Goal: Transaction & Acquisition: Purchase product/service

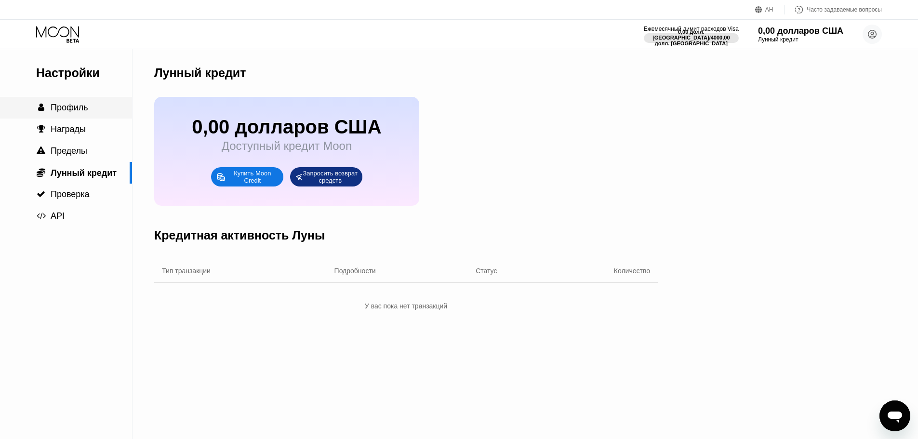
click at [75, 112] on font "Профиль" at bounding box center [70, 108] width 38 height 10
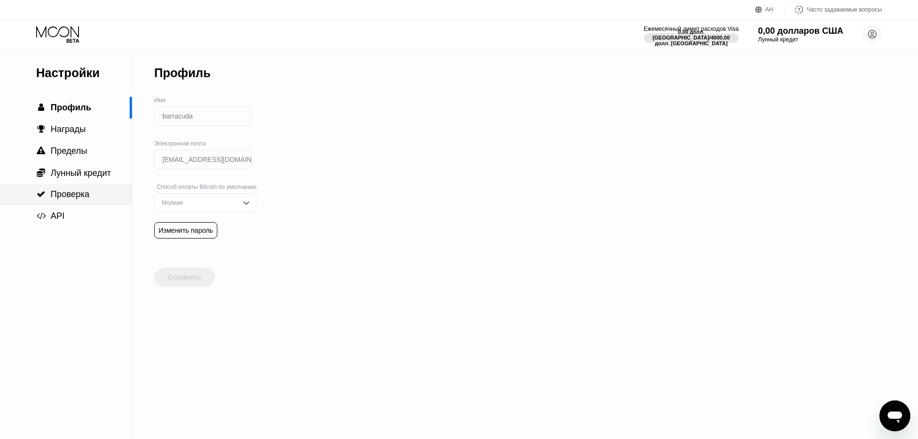
click at [81, 196] on font "Проверка" at bounding box center [70, 194] width 39 height 10
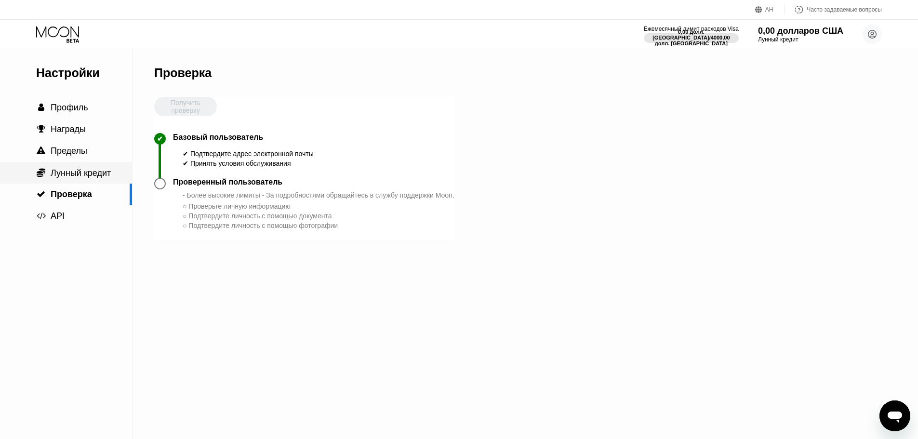
click at [87, 171] on font "Лунный кредит" at bounding box center [81, 173] width 60 height 10
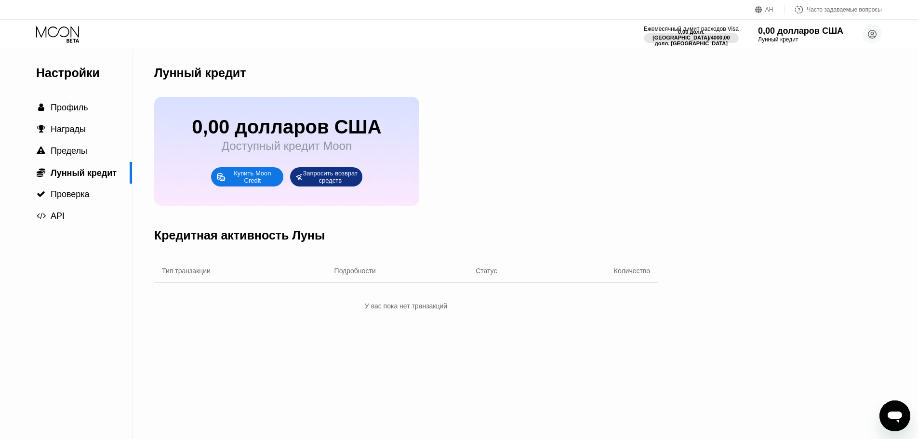
click at [67, 32] on icon at bounding box center [58, 34] width 45 height 17
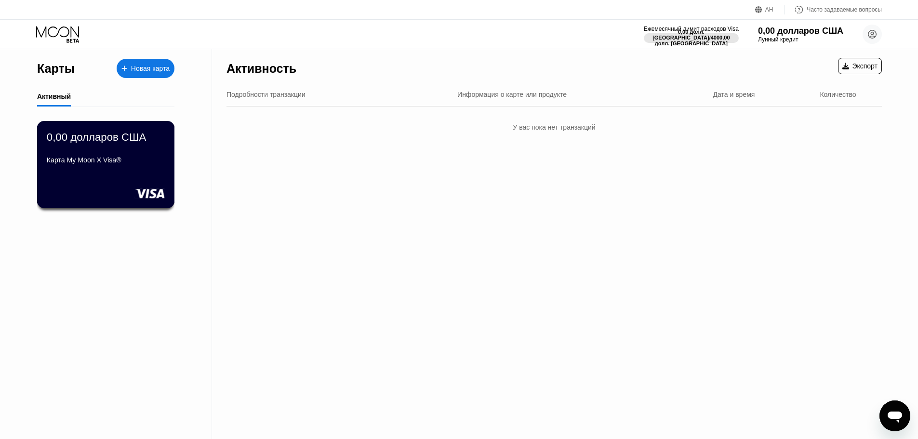
click at [109, 161] on font "Карта My Moon X Visa®" at bounding box center [84, 160] width 75 height 8
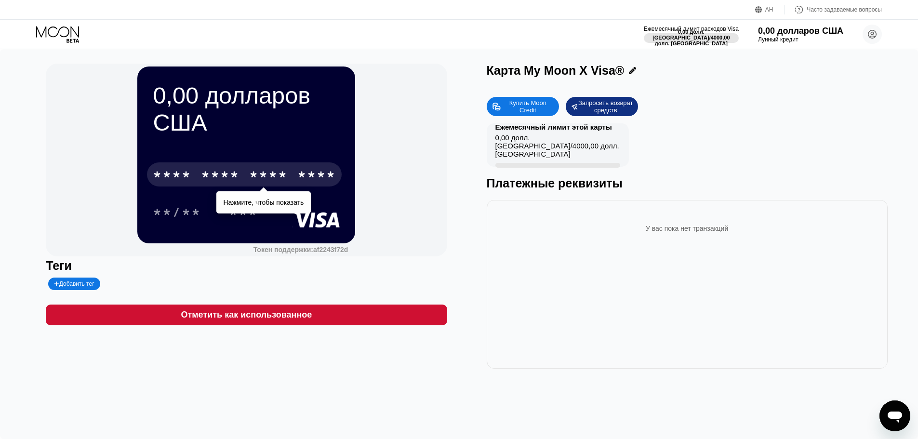
click at [312, 180] on font "****" at bounding box center [316, 175] width 39 height 15
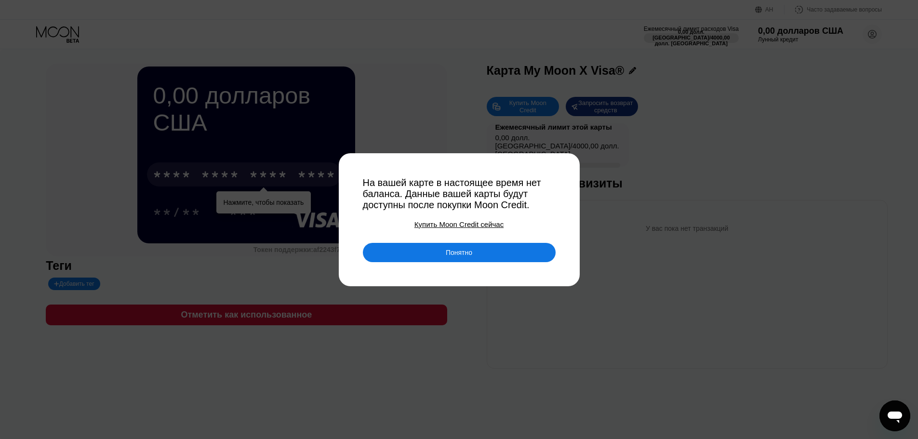
click at [442, 249] on div "Понятно" at bounding box center [459, 252] width 193 height 19
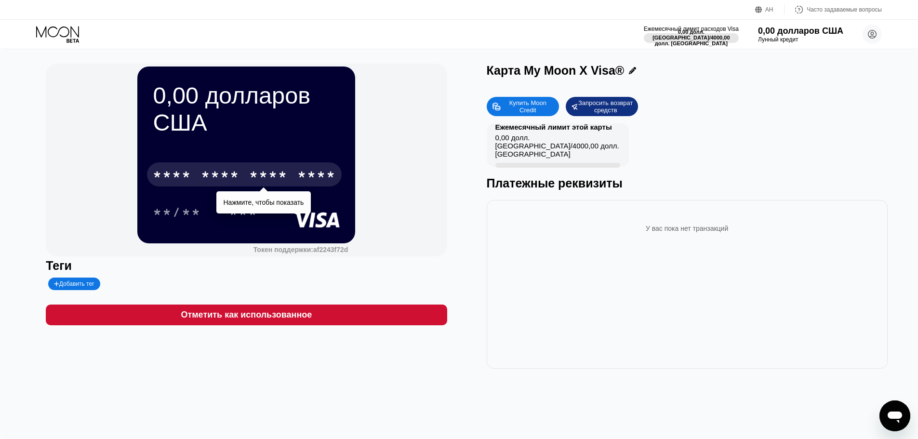
click at [324, 177] on font "****" at bounding box center [316, 175] width 39 height 15
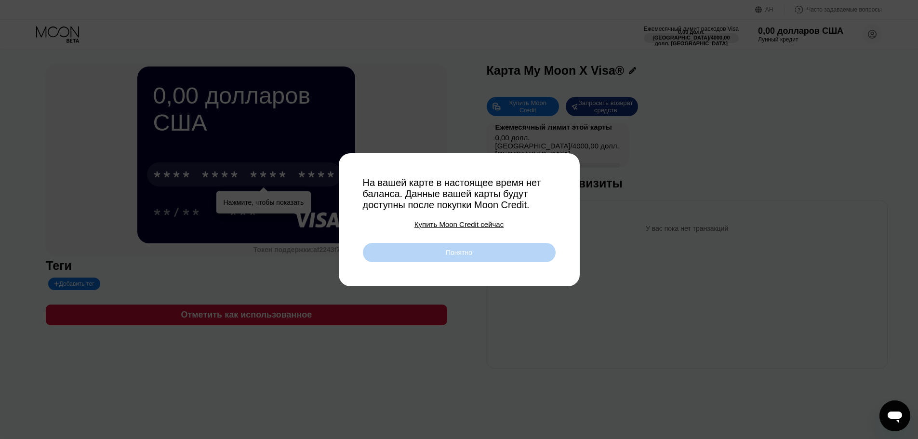
click at [416, 254] on div "Понятно" at bounding box center [459, 252] width 193 height 19
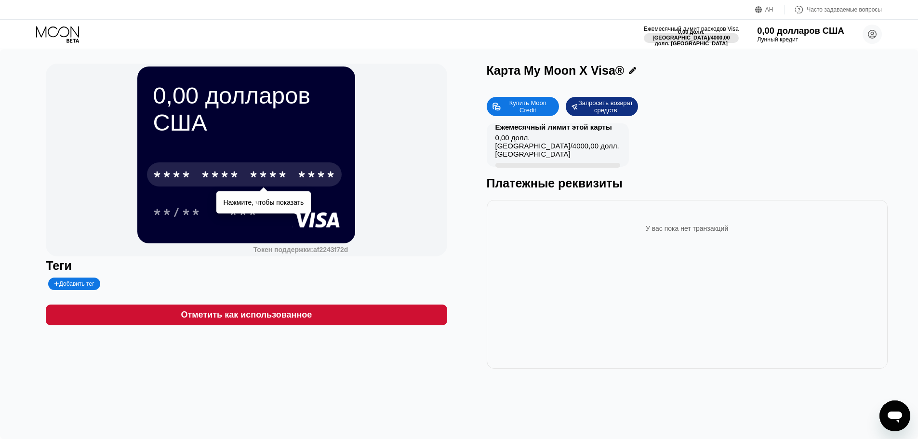
click at [799, 33] on font "0,00 долларов США" at bounding box center [800, 31] width 87 height 10
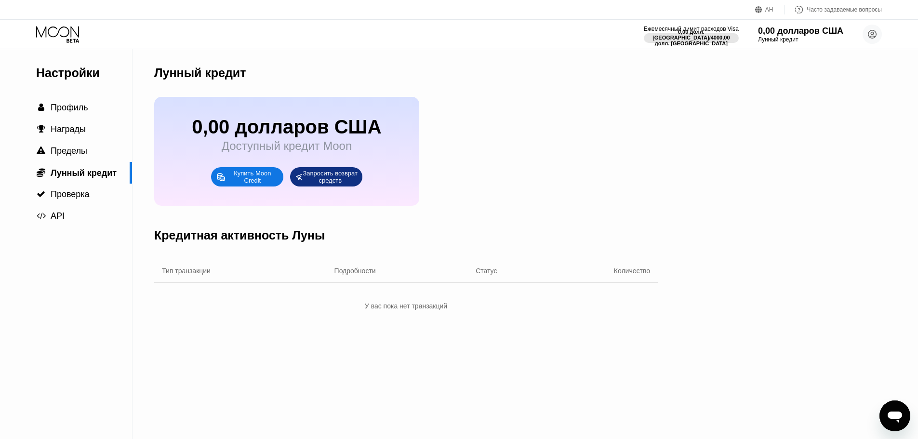
click at [255, 184] on font "Купить Moon Credit" at bounding box center [253, 177] width 39 height 14
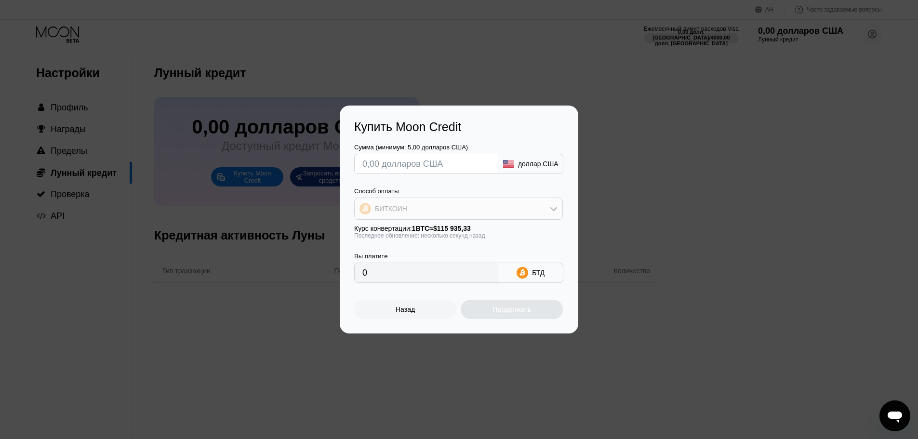
click at [397, 207] on font "БИТКОИН" at bounding box center [391, 209] width 32 height 8
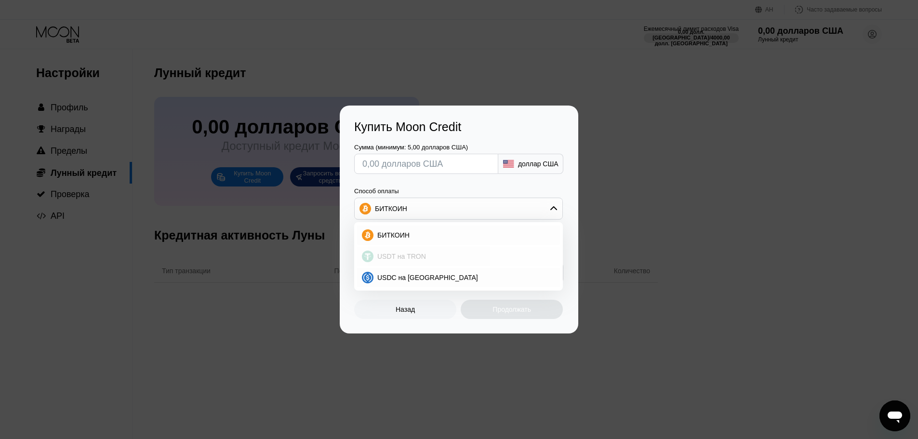
click at [411, 257] on font "USDT на TRON" at bounding box center [402, 257] width 49 height 8
type input "0.00"
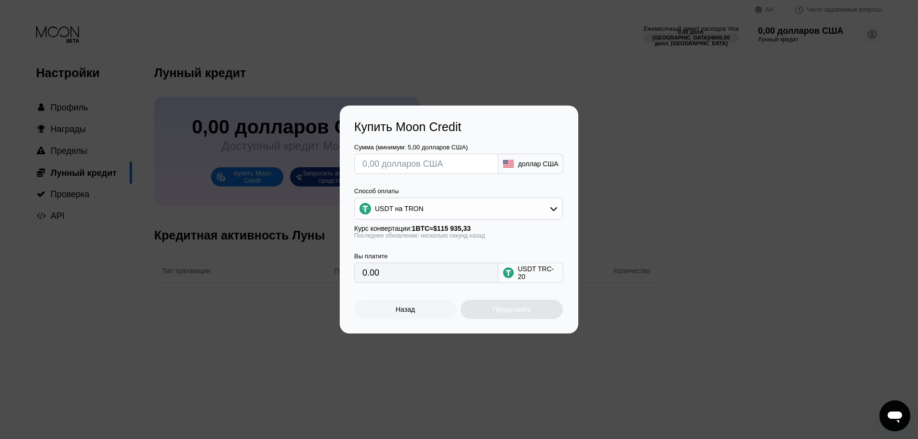
click at [405, 275] on input "0.00" at bounding box center [427, 272] width 128 height 19
click at [379, 275] on input "0.00" at bounding box center [427, 272] width 128 height 19
click at [425, 162] on input "text" at bounding box center [427, 163] width 128 height 19
type input "$7"
type input "7.07"
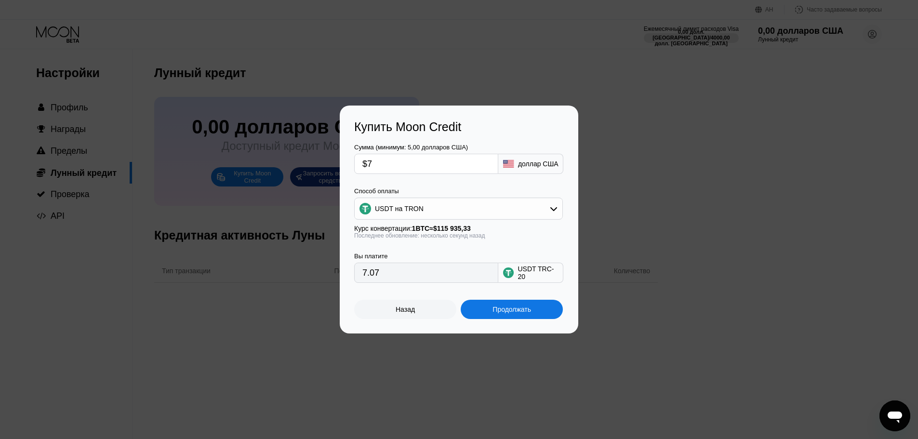
type input "$74"
type input "74.75"
type input "$7"
type input "7.07"
type input "$73"
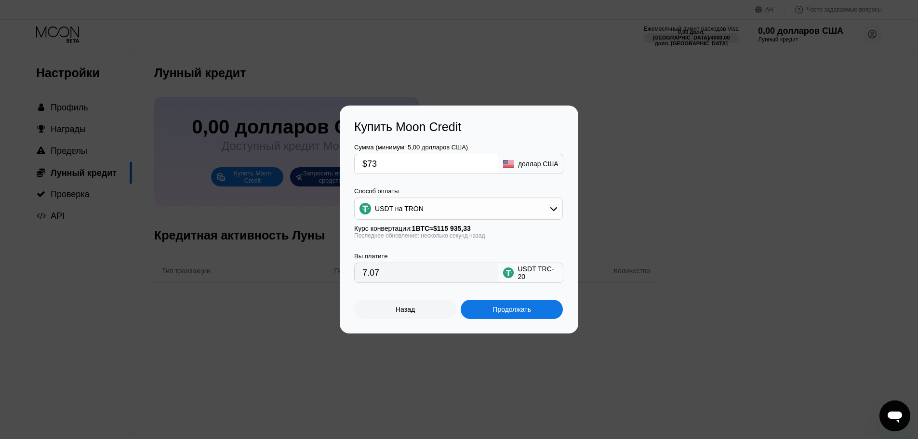
type input "73.74"
type input "$73"
click at [497, 310] on font "Продолжать" at bounding box center [512, 310] width 39 height 8
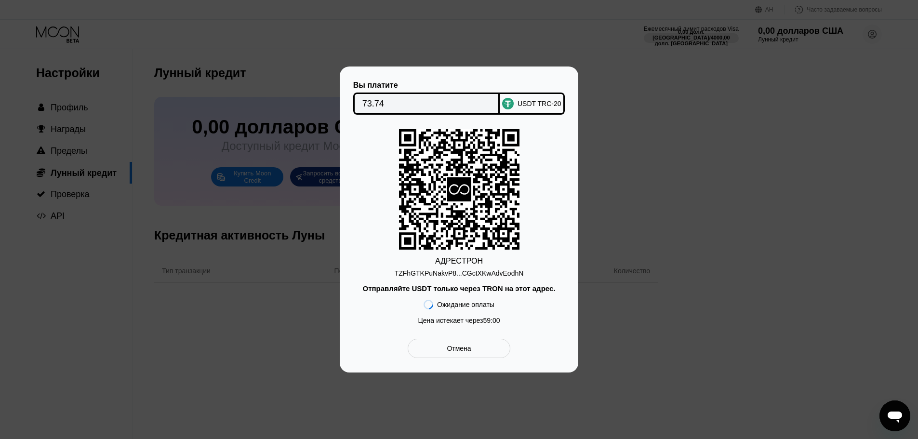
click at [420, 97] on input "73.74" at bounding box center [427, 103] width 129 height 19
click at [462, 350] on font "Отмена" at bounding box center [459, 349] width 24 height 8
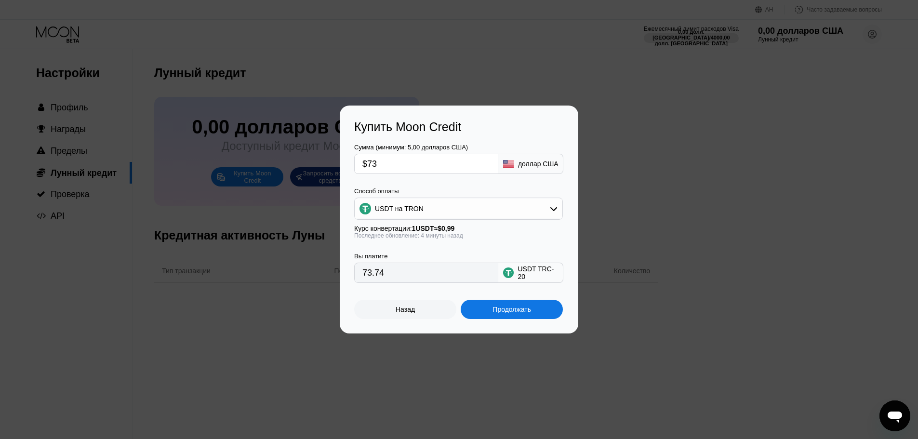
drag, startPoint x: 414, startPoint y: 275, endPoint x: 255, endPoint y: 265, distance: 159.5
click at [255, 265] on div "Купить Moon Credit Сумма (минимум: 5,00 долларов США) $73 доллар США Способ опл…" at bounding box center [459, 220] width 918 height 228
